Goal: Contribute content: Contribute content

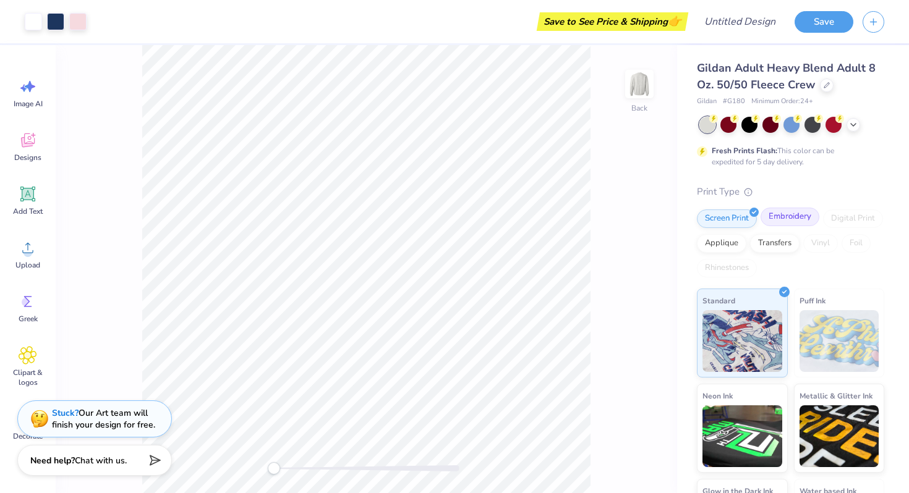
click at [786, 219] on div "Embroidery" at bounding box center [789, 217] width 59 height 19
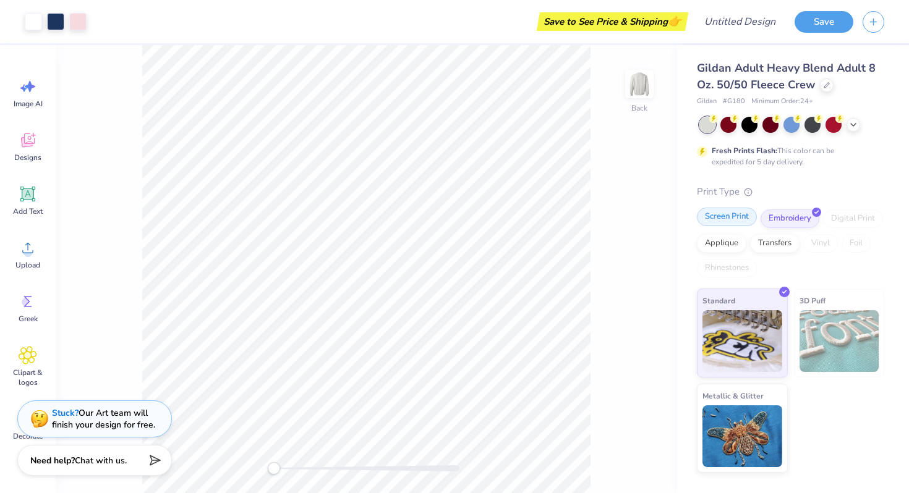
click at [747, 219] on div "Screen Print" at bounding box center [727, 217] width 60 height 19
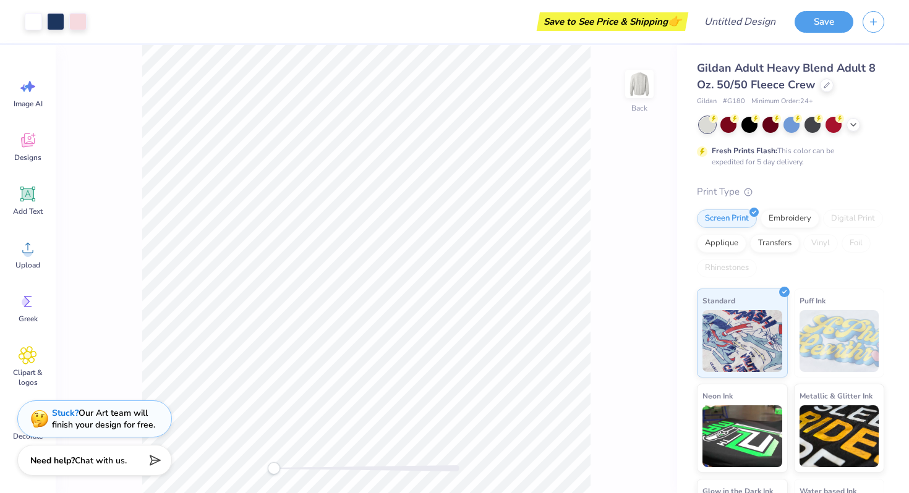
drag, startPoint x: 824, startPoint y: 27, endPoint x: 665, endPoint y: 67, distance: 164.4
click at [666, 67] on div "Art colors Save to See Price & Shipping 👉 Design Title Save Image AI Designs Ad…" at bounding box center [454, 246] width 909 height 493
click at [624, 28] on div "Save to See Price & Shipping 👉" at bounding box center [612, 21] width 145 height 19
click at [820, 23] on button "Save" at bounding box center [823, 20] width 59 height 22
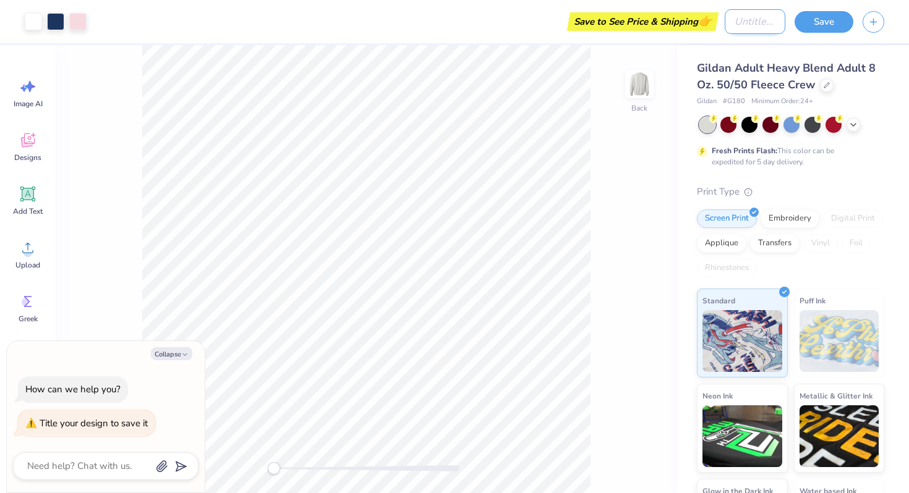
type textarea "x"
click at [753, 24] on input "Design Title" at bounding box center [754, 21] width 61 height 25
type input "e"
type textarea "x"
type input "ee"
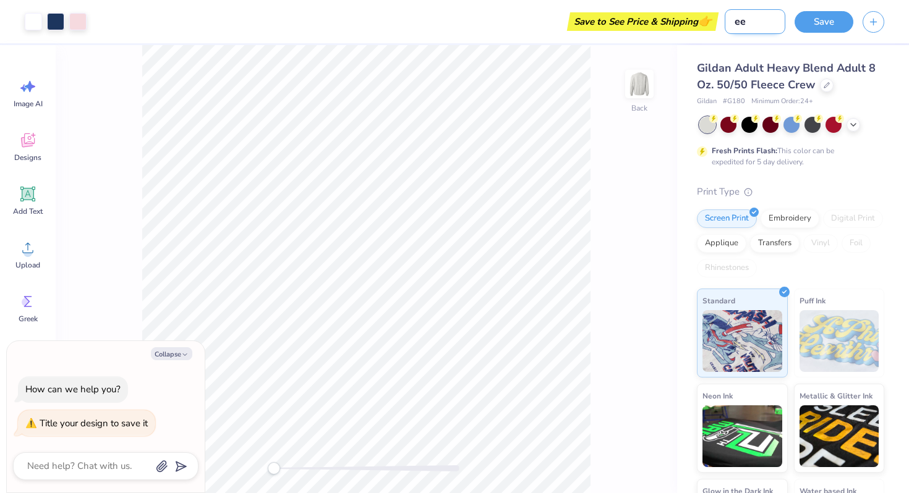
type textarea "x"
type input "ee"
click at [808, 17] on button "Save" at bounding box center [823, 20] width 59 height 22
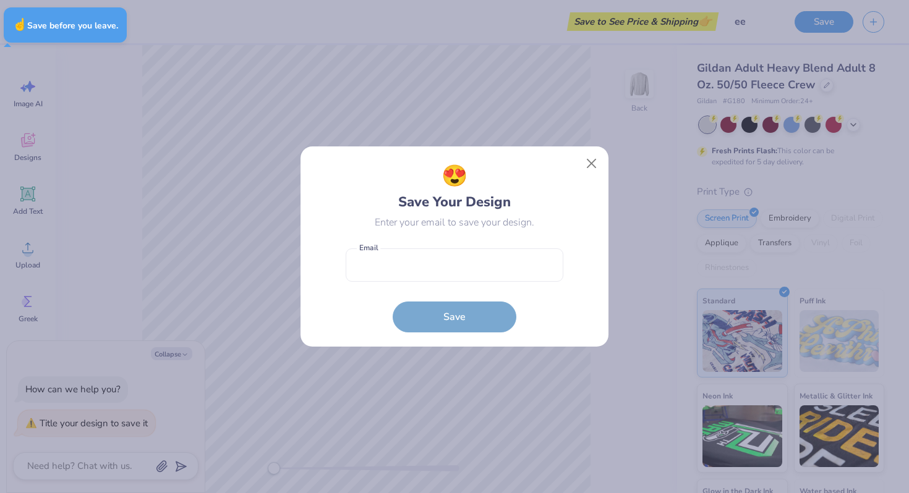
type textarea "x"
